Goal: Transaction & Acquisition: Purchase product/service

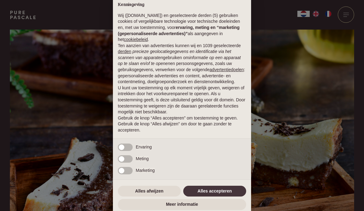
click at [154, 186] on div "Alles afwijzen Alles accepteren" at bounding box center [182, 192] width 128 height 14
click at [155, 192] on button "Alles afwijzen" at bounding box center [149, 191] width 63 height 11
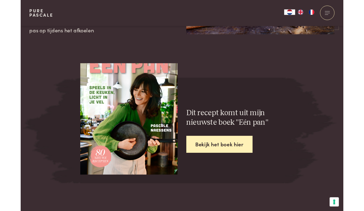
scroll to position [1163, 0]
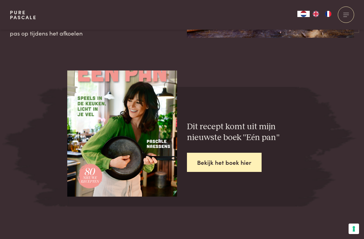
click at [219, 153] on link "Bekijk het boek hier" at bounding box center [224, 161] width 75 height 19
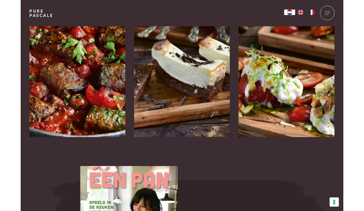
scroll to position [1025, 0]
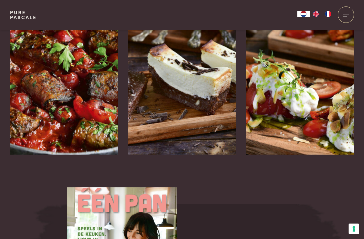
click at [203, 164] on div "Brownie-cheesecake" at bounding box center [182, 172] width 108 height 16
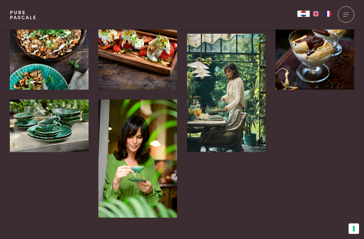
scroll to position [1455, 0]
click at [255, 176] on div at bounding box center [226, 94] width 79 height 246
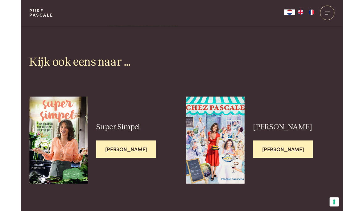
scroll to position [1643, 0]
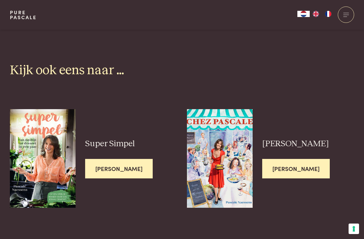
click at [119, 160] on span "[PERSON_NAME]" at bounding box center [119, 168] width 68 height 19
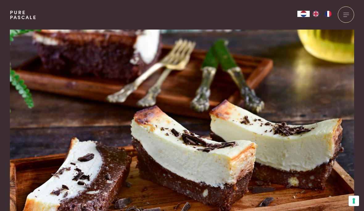
click at [309, 118] on img at bounding box center [182, 133] width 344 height 207
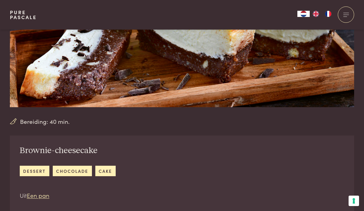
scroll to position [129, 0]
